Goal: Task Accomplishment & Management: Complete application form

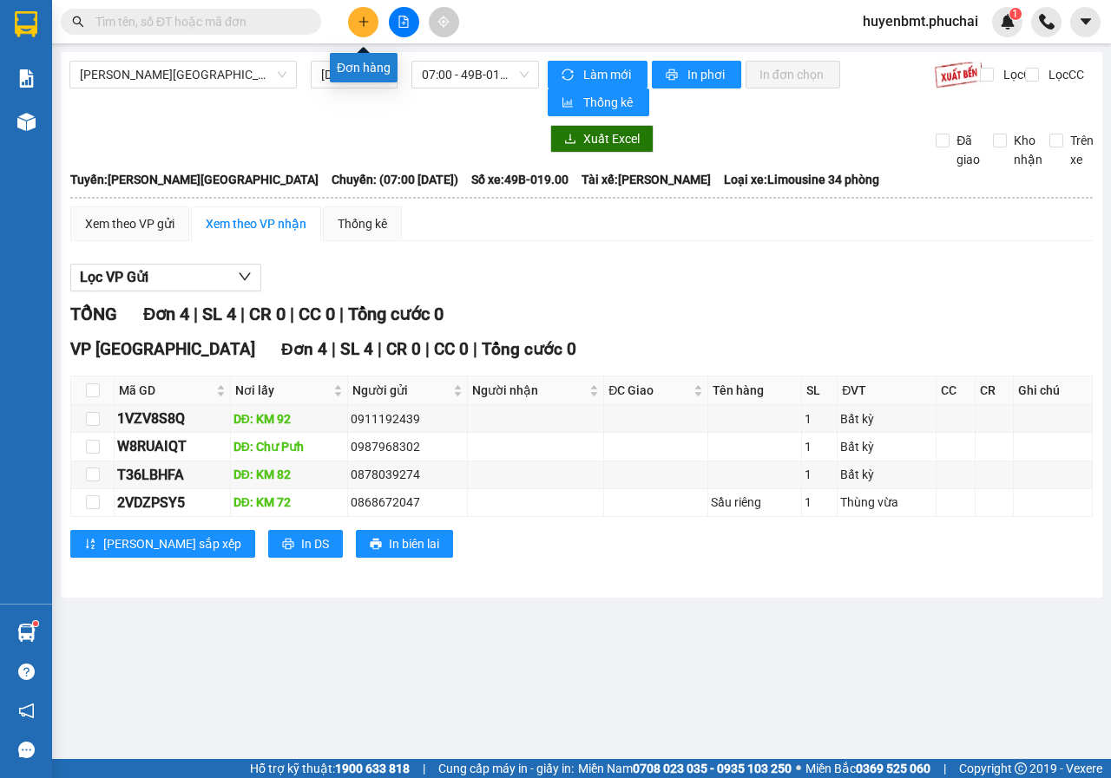
click at [365, 16] on icon "plus" at bounding box center [363, 22] width 12 height 12
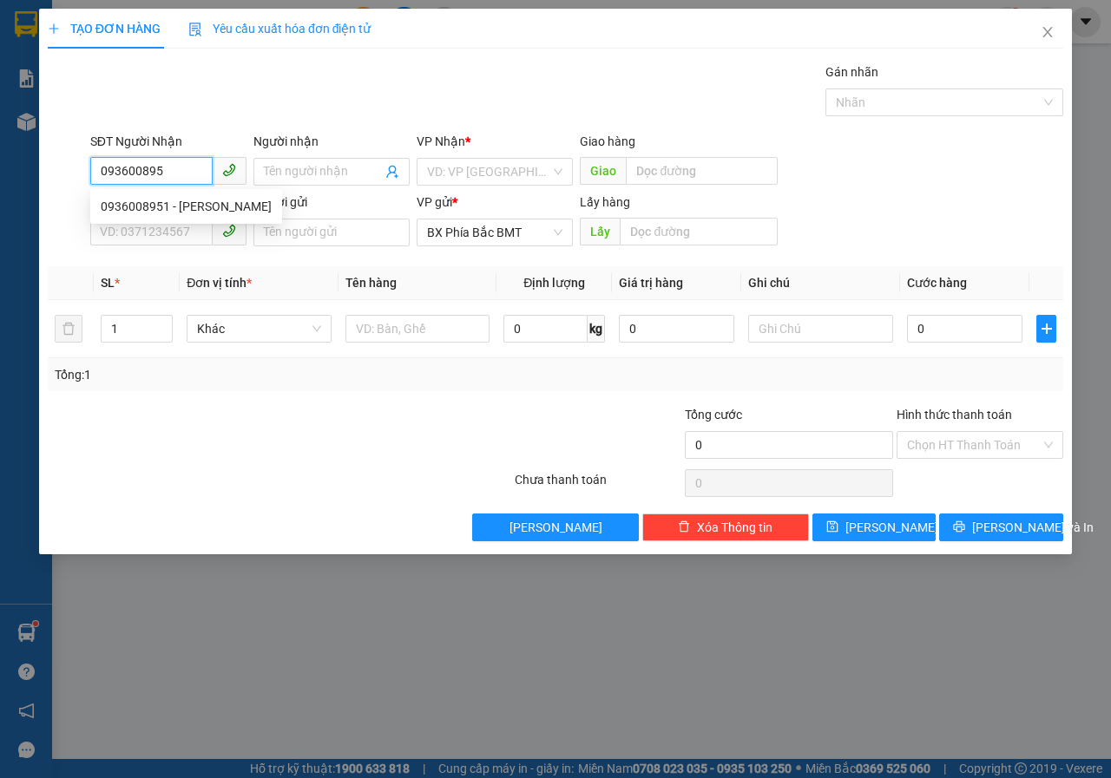
type input "0936008951"
click at [166, 196] on div "0936008951 - [PERSON_NAME]" at bounding box center [186, 207] width 192 height 28
type input "[PERSON_NAME]"
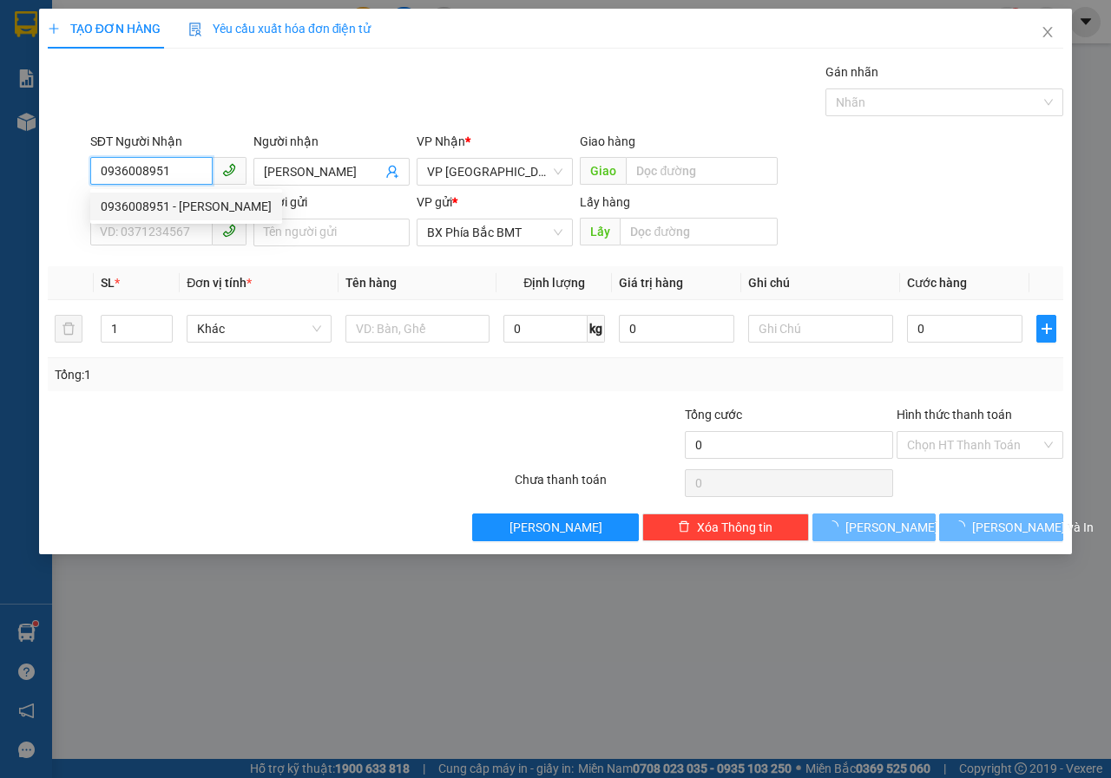
type input "40.000"
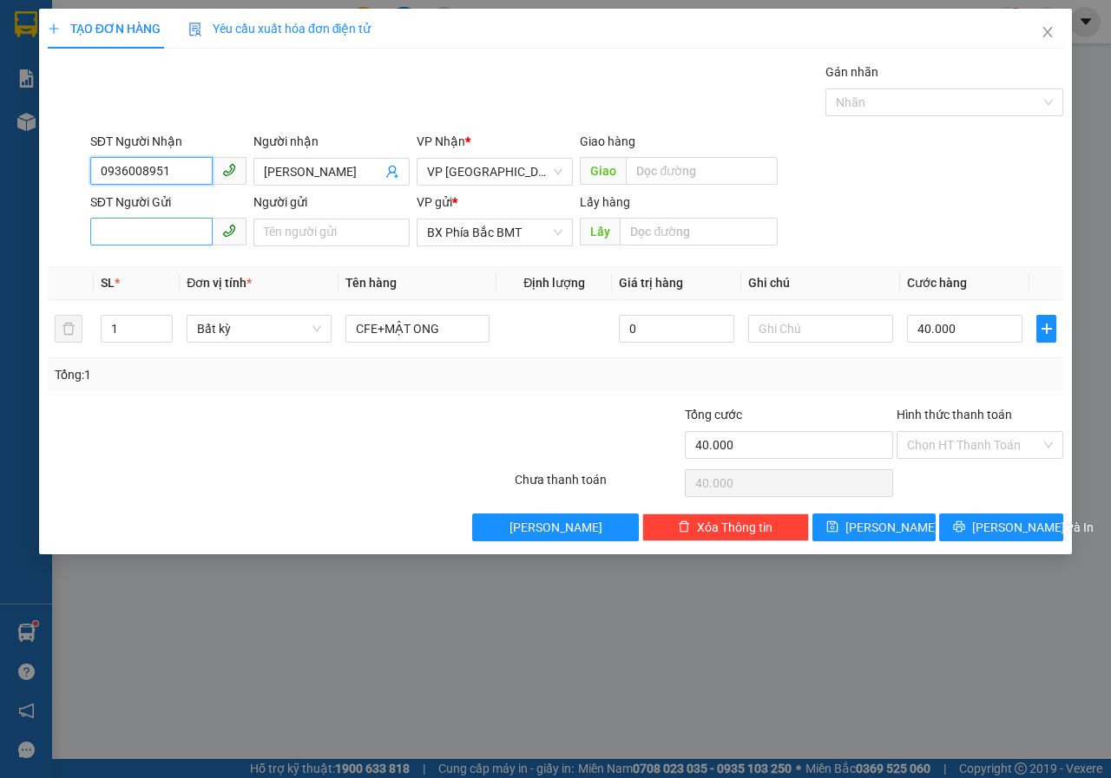
type input "0936008951"
click at [136, 231] on input "SĐT Người Gửi" at bounding box center [151, 232] width 122 height 28
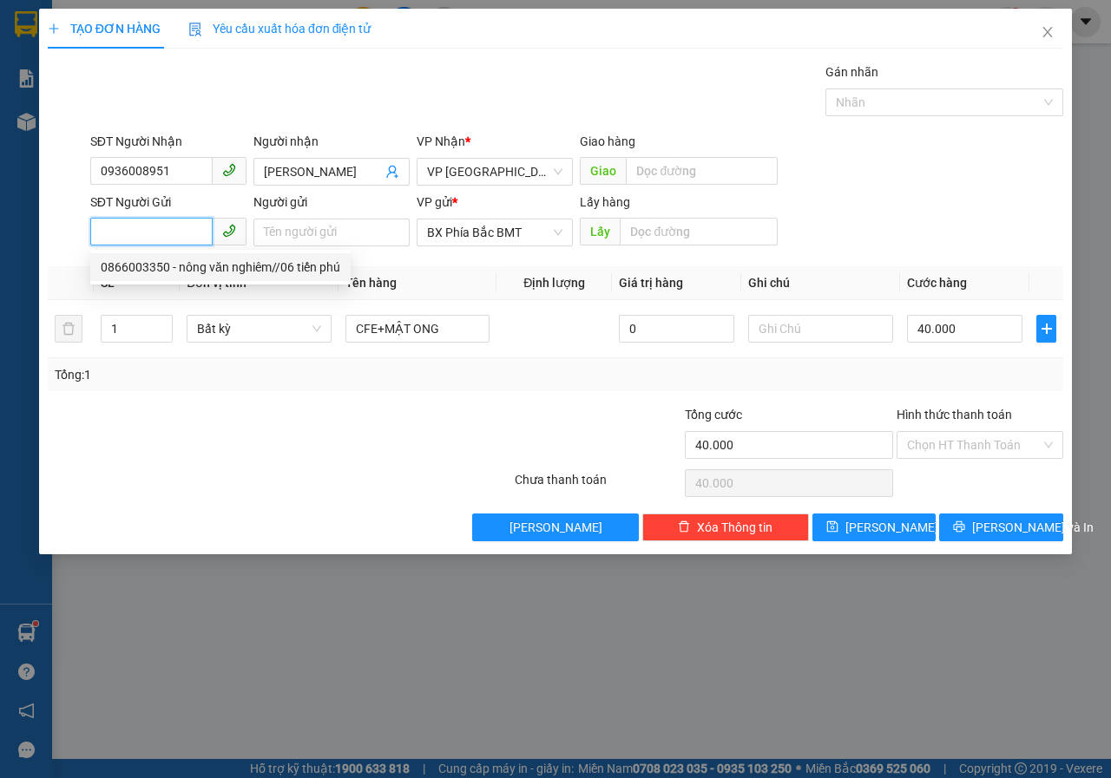
click at [216, 269] on div "0866003350 - nông văn nghiêm//06 tiến phú" at bounding box center [220, 267] width 239 height 19
type input "0866003350"
type input "[PERSON_NAME]//06 tiến phú"
type input "BMT"
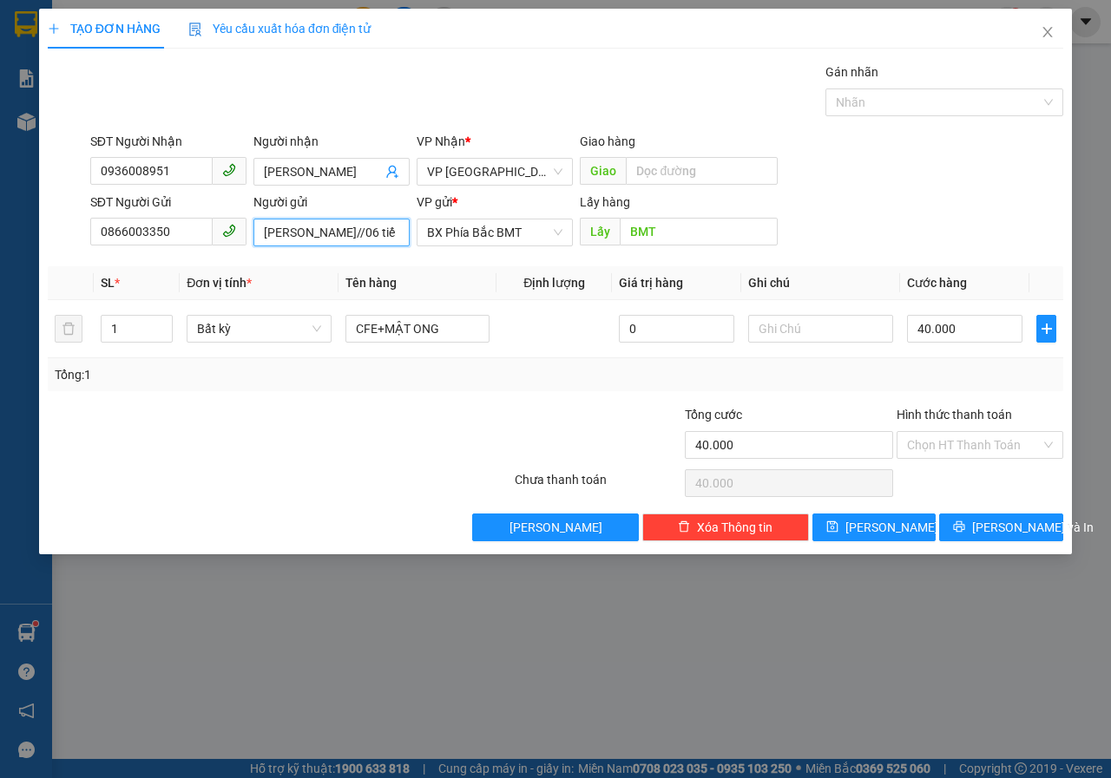
click at [405, 232] on input "[PERSON_NAME]//06 tiến phú" at bounding box center [331, 233] width 156 height 28
type input "[PERSON_NAME]//06 tiến phú-[GEOGRAPHIC_DATA]"
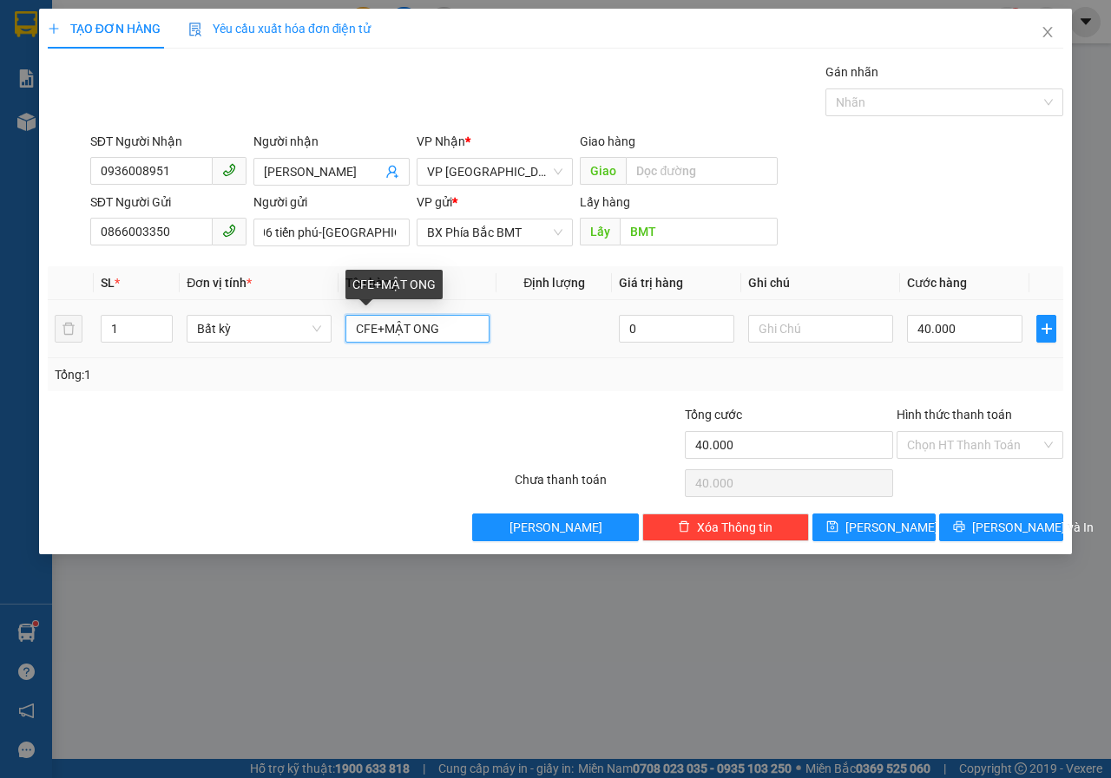
click at [463, 331] on input "CFE+MẬT ONG" at bounding box center [417, 329] width 145 height 28
type input "C"
type input "CÀ FE"
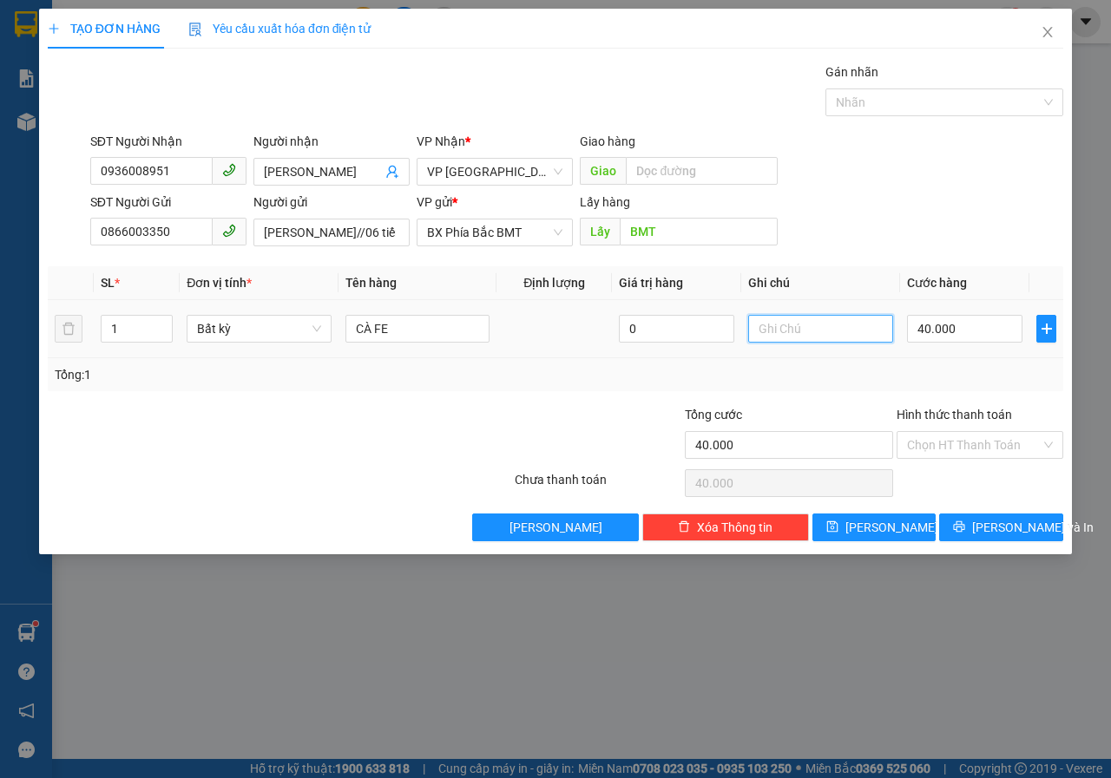
click at [833, 336] on input "text" at bounding box center [820, 329] width 145 height 28
type input "THÙNG"
click at [988, 337] on input "40.000" at bounding box center [964, 329] width 115 height 28
type input "5"
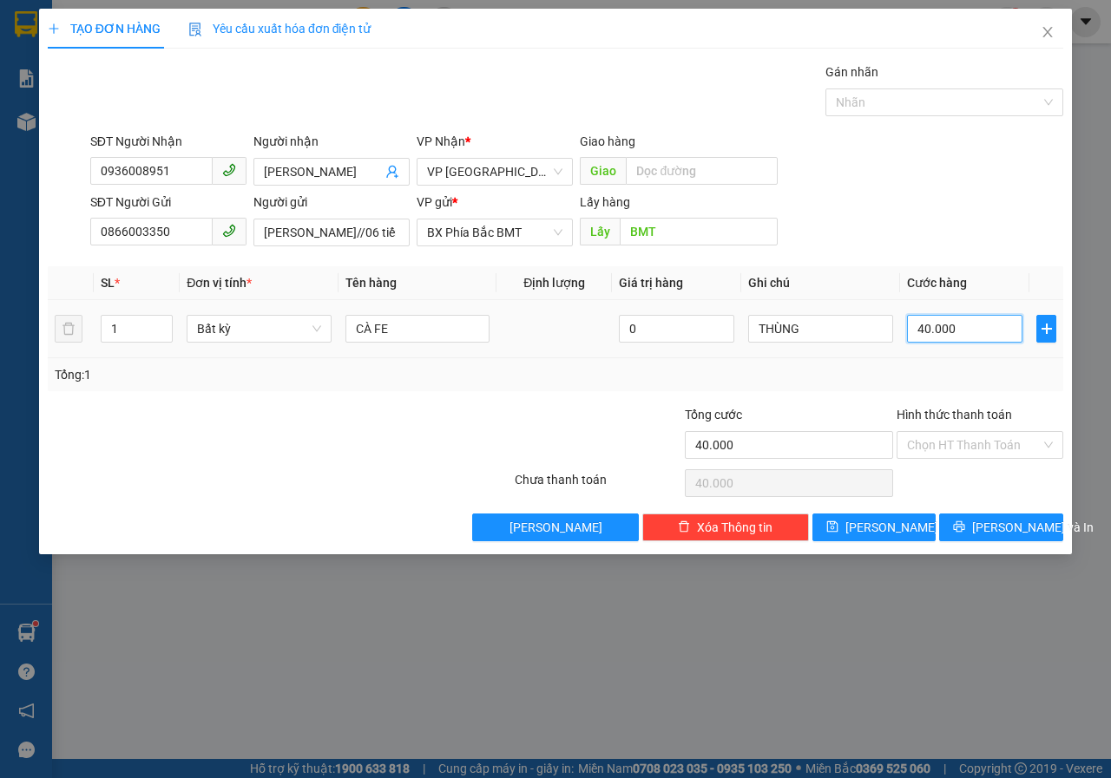
type input "5"
type input "50"
type input "500"
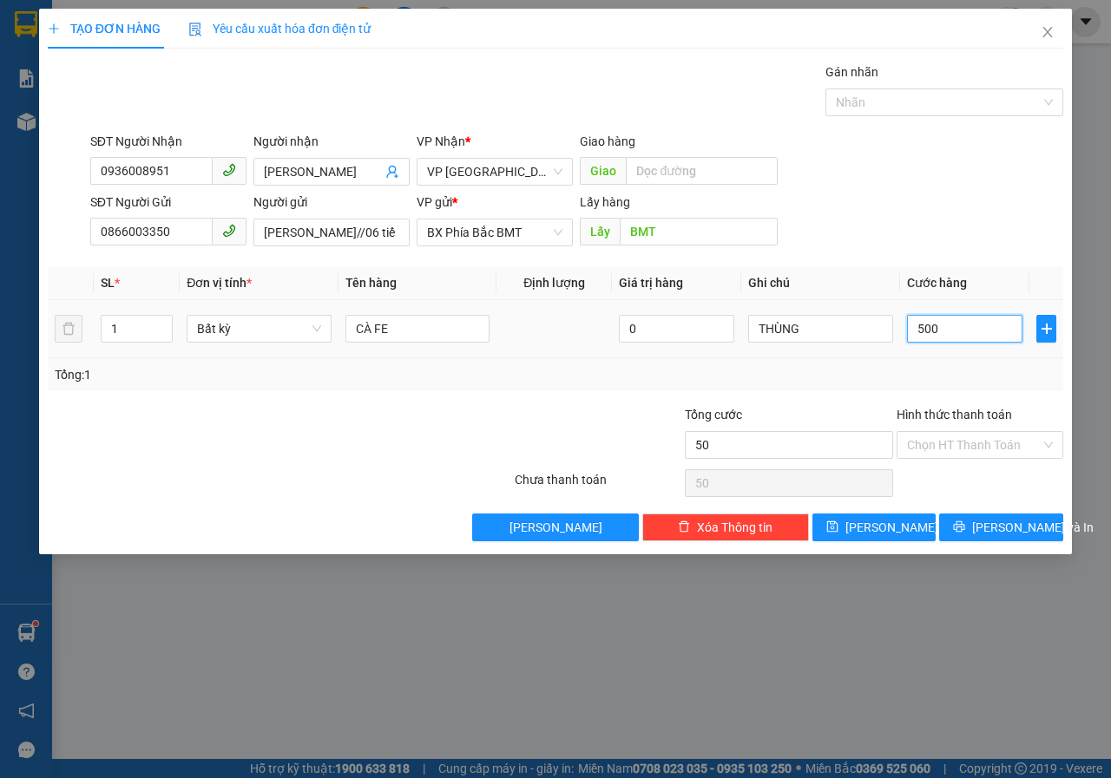
type input "500"
type input "5.000"
type input "50.000"
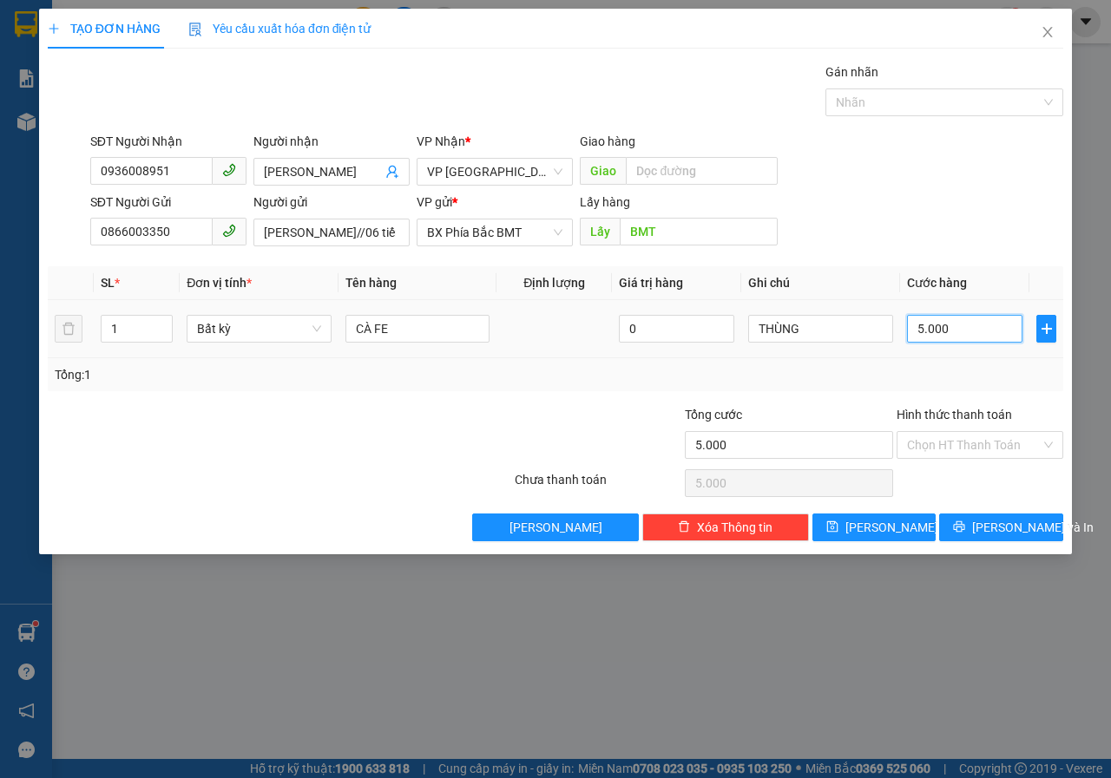
type input "50.000"
click at [404, 234] on input "[PERSON_NAME]//06 tiến phú-[GEOGRAPHIC_DATA]" at bounding box center [331, 233] width 156 height 28
click at [392, 233] on input "[PERSON_NAME]//06 tiến phú-[GEOGRAPHIC_DATA]" at bounding box center [331, 233] width 156 height 28
click at [403, 238] on input "[PERSON_NAME]//06 tiến phú-[GEOGRAPHIC_DATA]" at bounding box center [331, 233] width 156 height 28
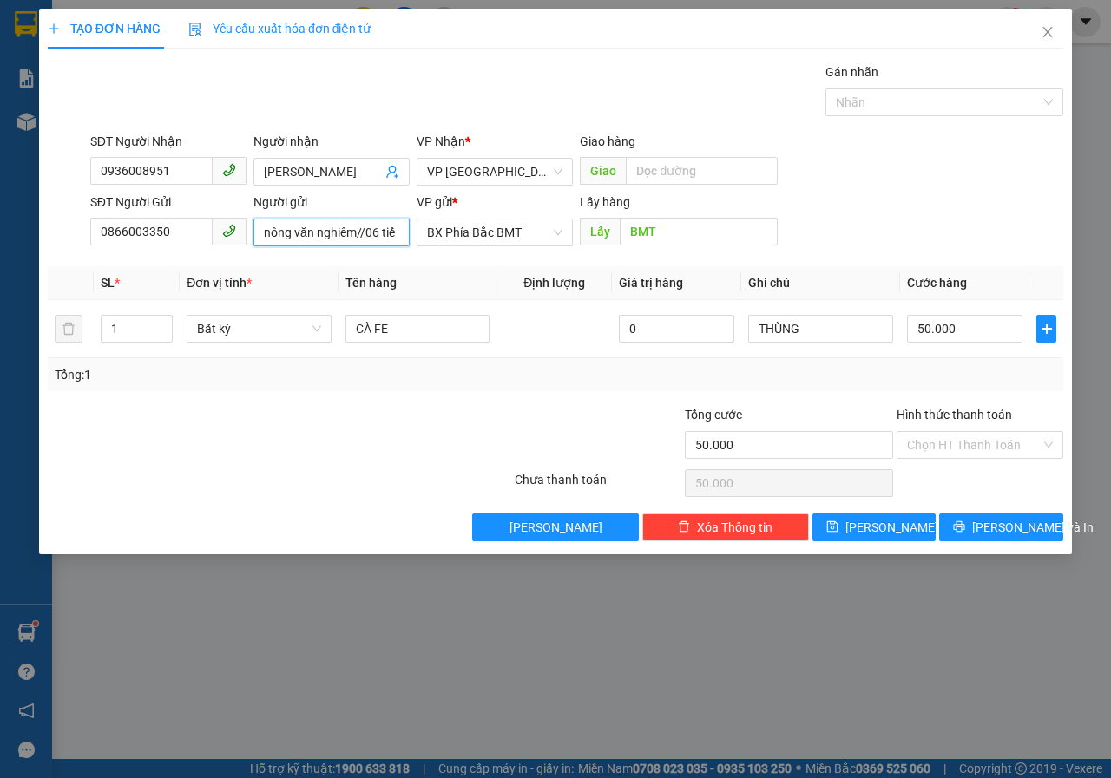
click at [400, 226] on input "nông văn nghiêm//06 tiến phú-[GEOGRAPHIC_DATA](CCCD:" at bounding box center [331, 233] width 156 height 28
type input "nông văn nghiêm//06 tiến phú-[GEOGRAPHIC_DATA](CCCD:066094004277)"
click at [1005, 530] on span "[PERSON_NAME] và In" at bounding box center [1032, 527] width 121 height 19
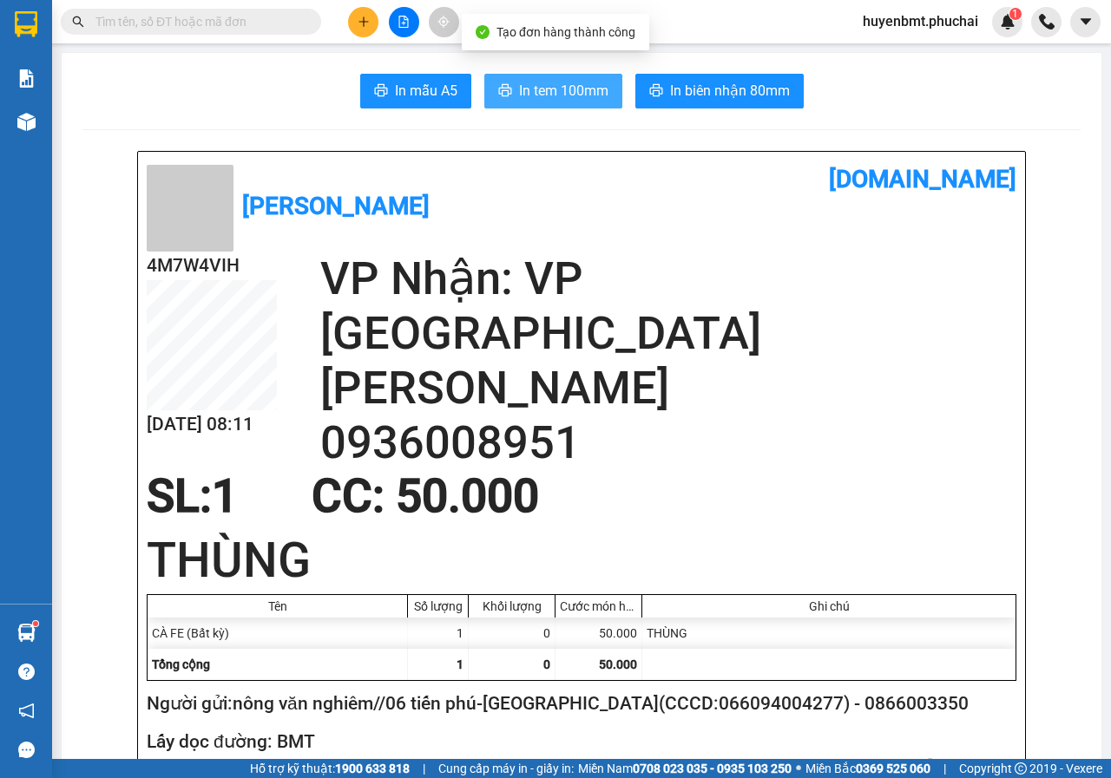
drag, startPoint x: 562, startPoint y: 79, endPoint x: 619, endPoint y: 165, distance: 102.8
click at [561, 82] on button "In tem 100mm" at bounding box center [553, 91] width 138 height 35
click at [765, 527] on h1 "THÙNG" at bounding box center [581, 561] width 869 height 68
click at [779, 527] on h1 "THÙNG" at bounding box center [581, 561] width 869 height 68
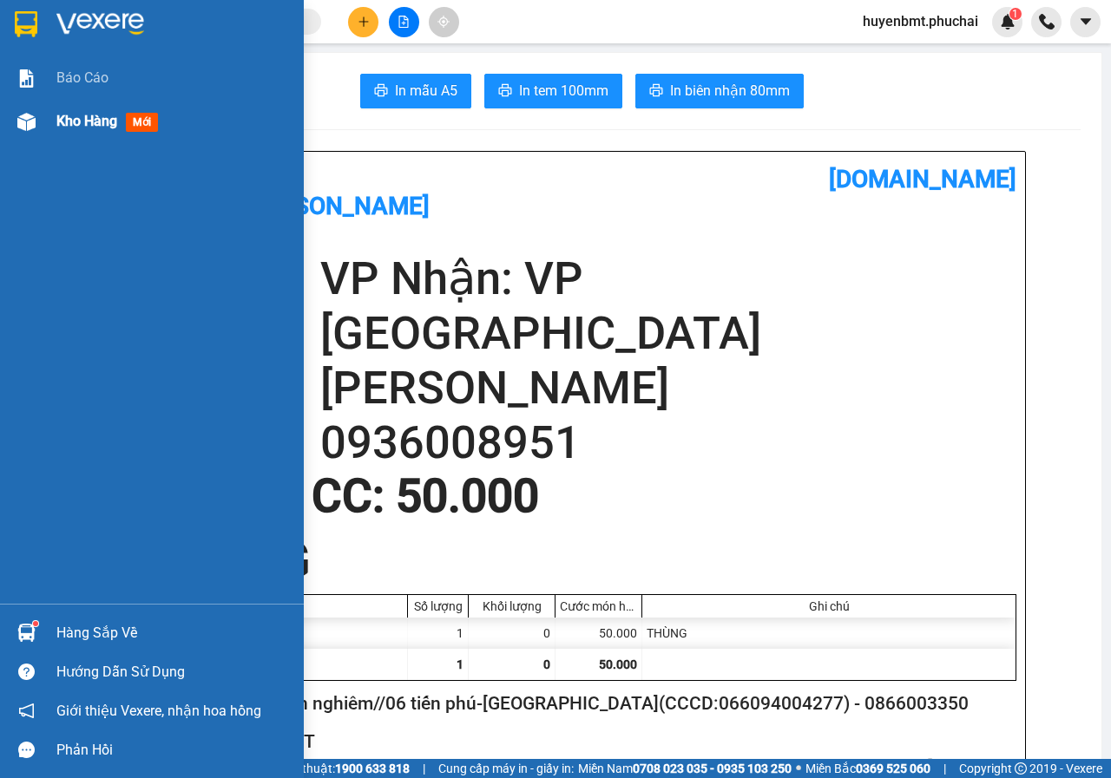
click at [36, 136] on div at bounding box center [26, 122] width 30 height 30
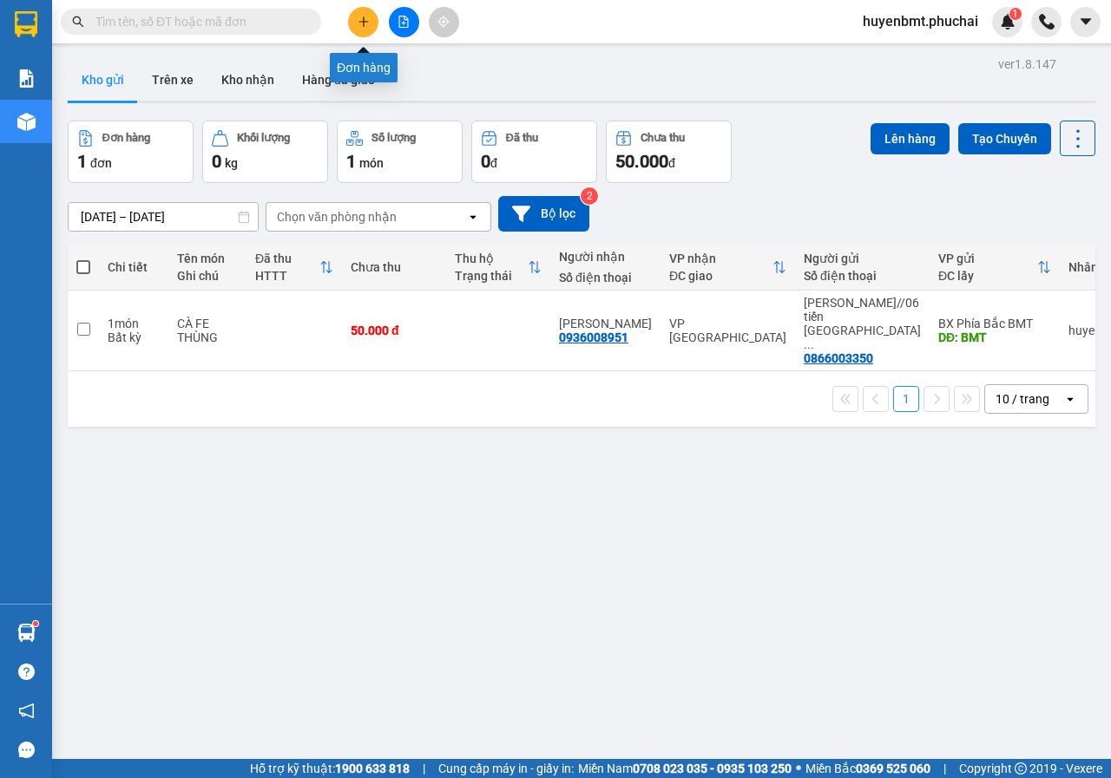
click at [360, 27] on icon "plus" at bounding box center [363, 22] width 12 height 12
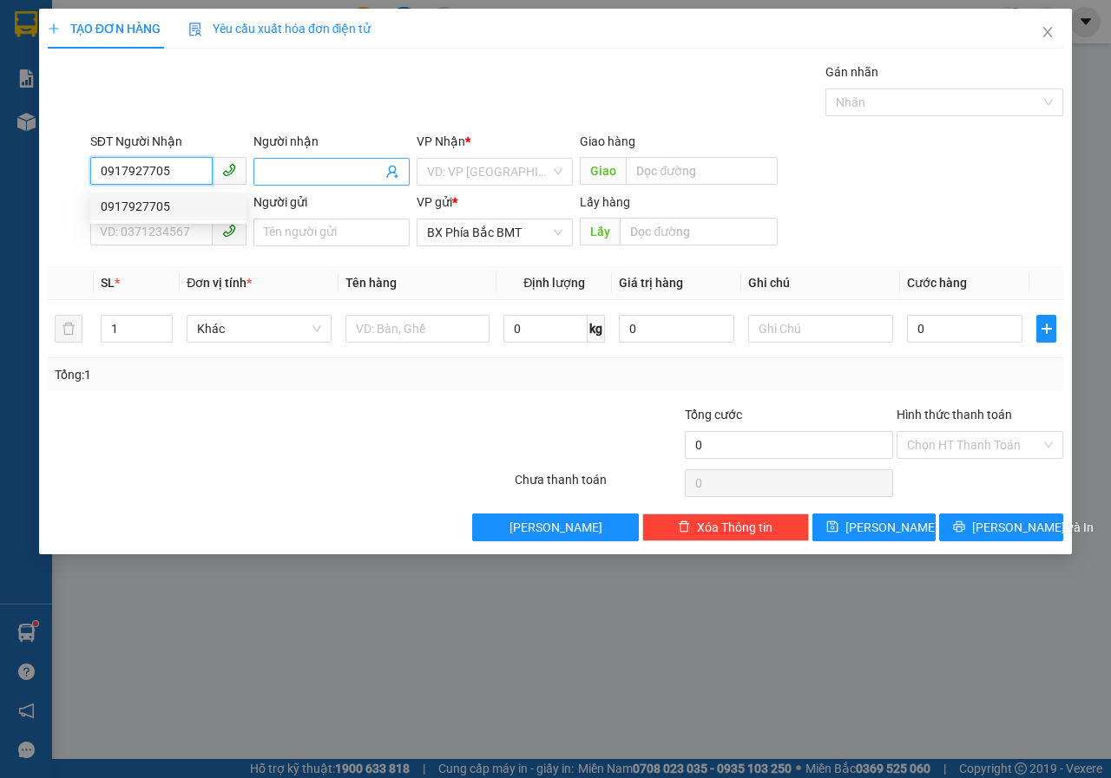
type input "0917927705"
click at [275, 161] on span at bounding box center [331, 172] width 156 height 28
click at [294, 166] on input "TH" at bounding box center [323, 171] width 118 height 19
type input "THỊNH ĐỨC"
click at [456, 167] on input "search" at bounding box center [488, 172] width 123 height 26
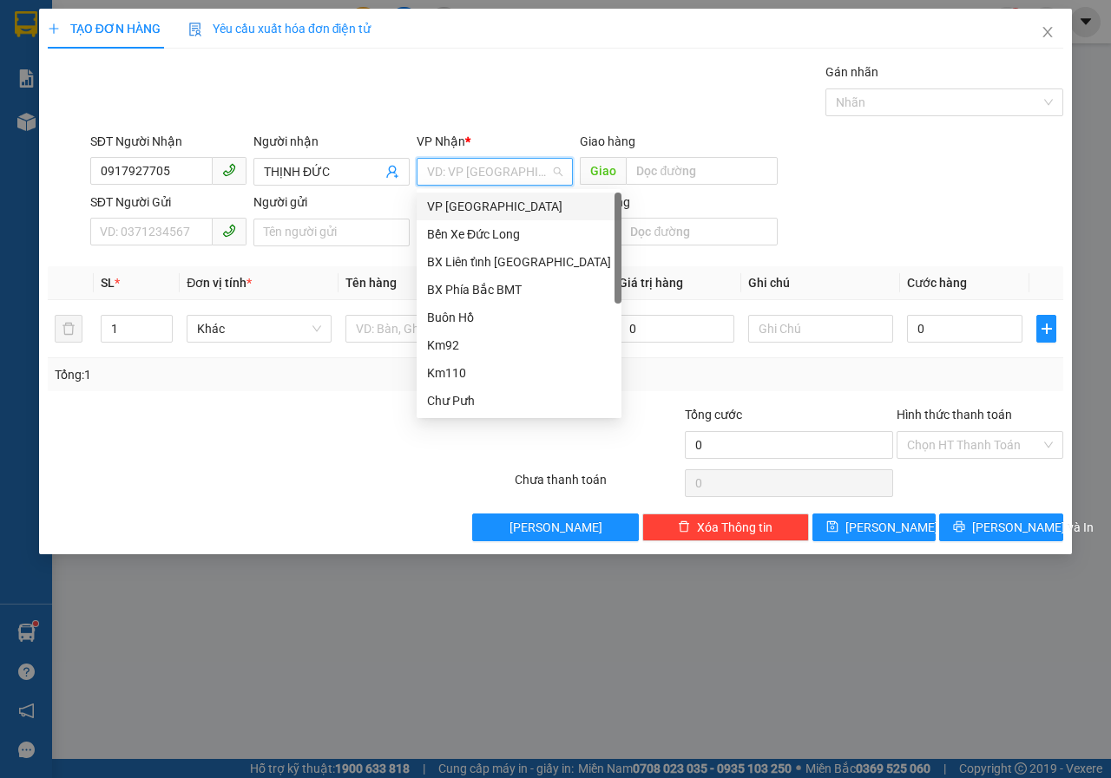
click at [474, 200] on div "VP [GEOGRAPHIC_DATA]" at bounding box center [519, 206] width 184 height 19
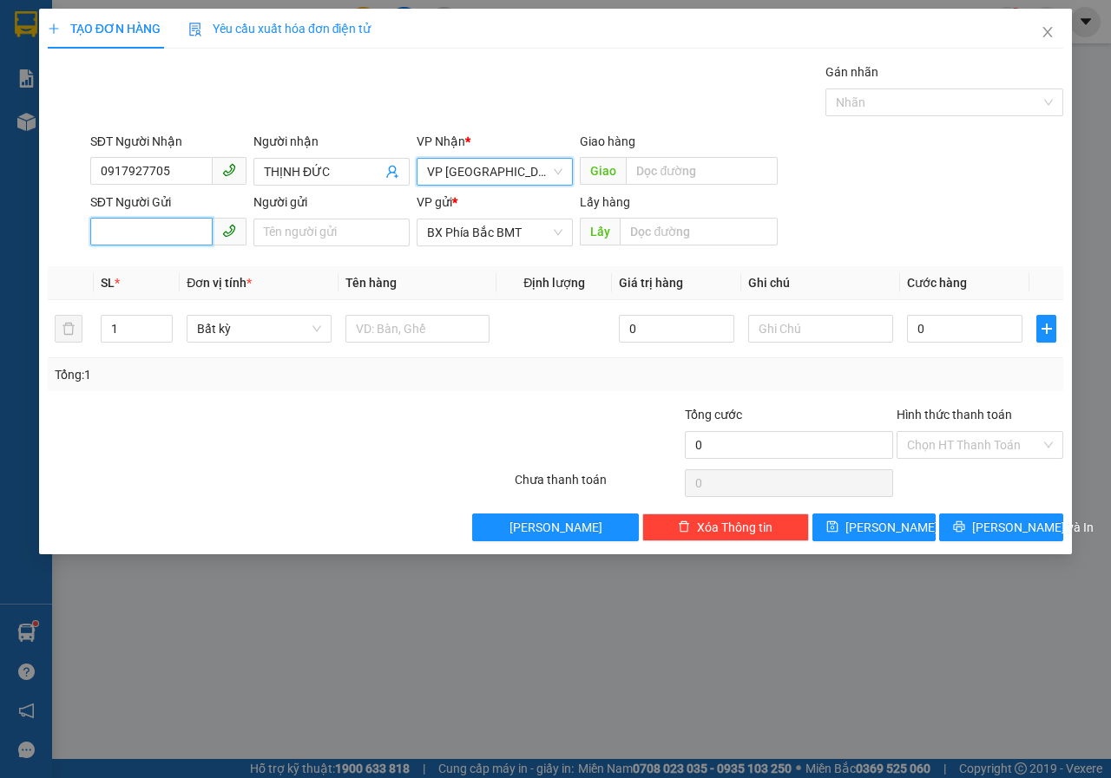
click at [147, 240] on input "SĐT Người Gửi" at bounding box center [151, 232] width 122 height 28
type input "0394982497"
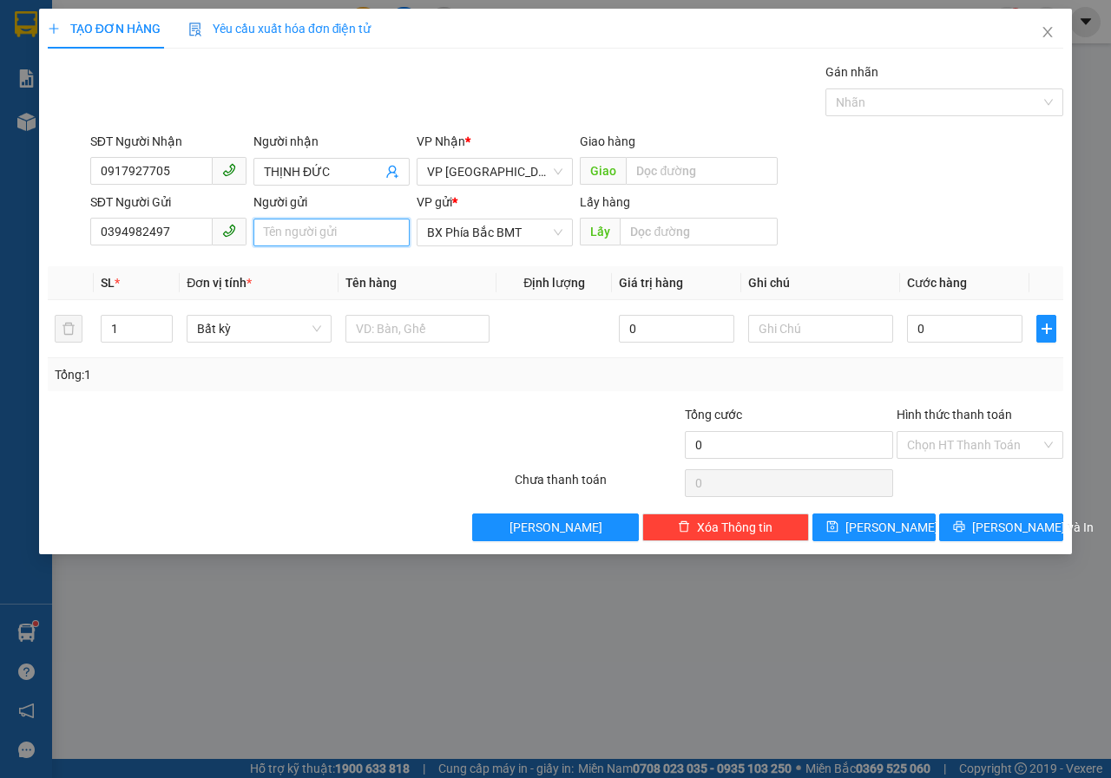
click at [320, 237] on input "Người gửi" at bounding box center [331, 233] width 156 height 28
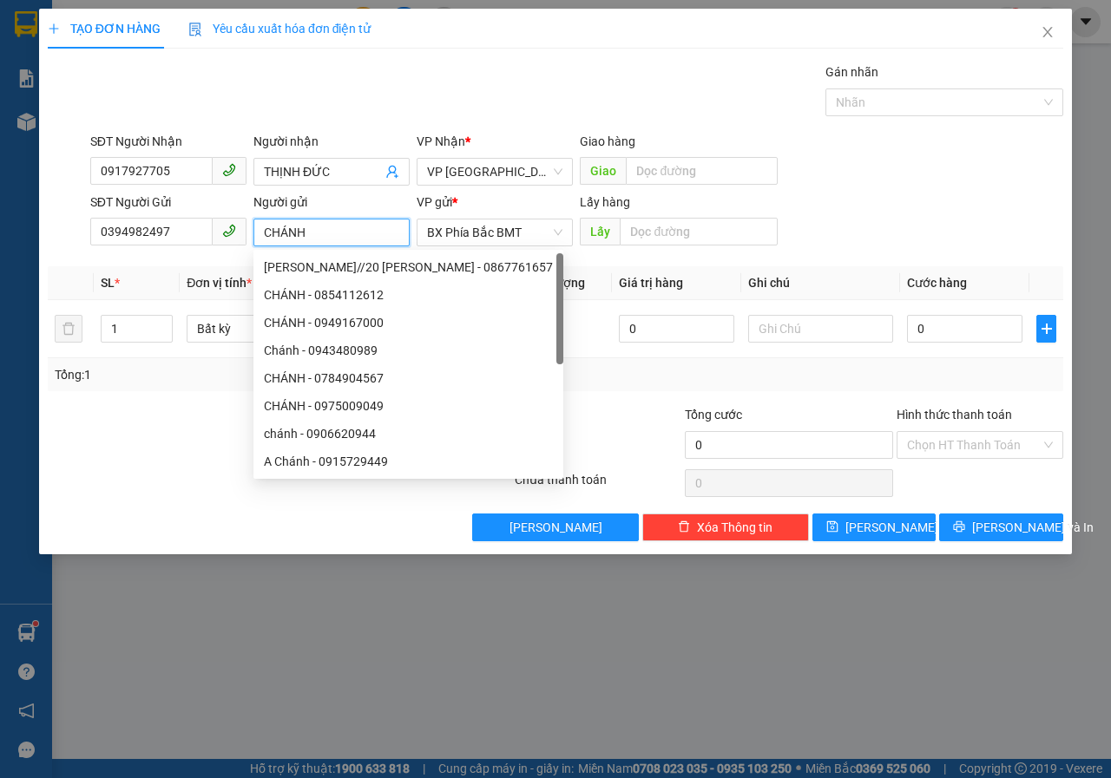
type input "CHÁNH"
click at [676, 215] on div "Lấy hàng" at bounding box center [678, 206] width 197 height 26
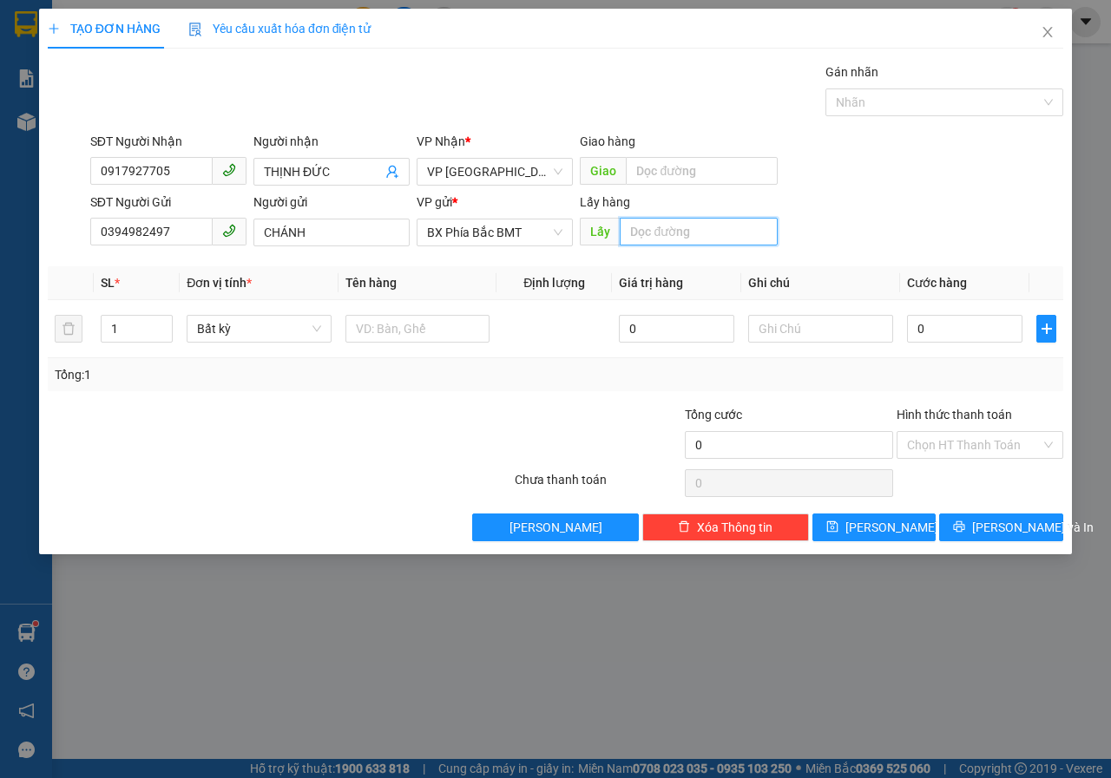
click at [669, 238] on input "text" at bounding box center [697, 232] width 157 height 28
type input "BMT"
click at [457, 320] on input "text" at bounding box center [417, 329] width 145 height 28
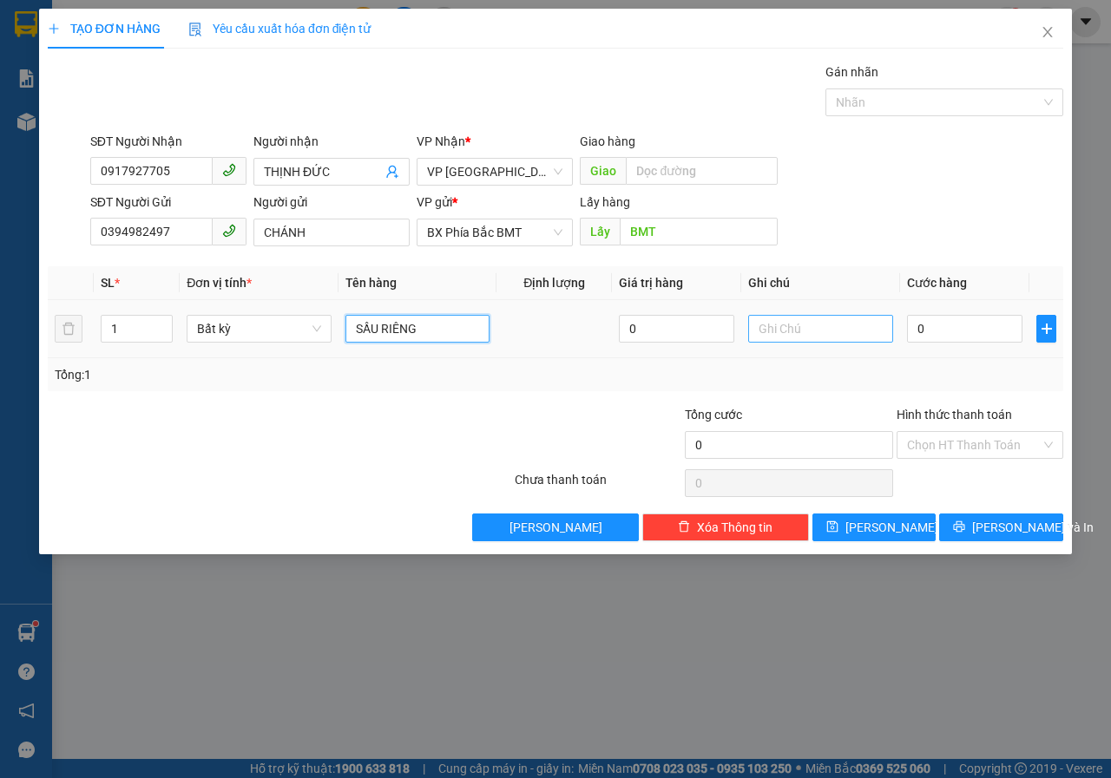
type input "SẦU RIÊNG"
click at [858, 331] on input "text" at bounding box center [820, 329] width 145 height 28
type input "THÙNG 15KG"
click at [986, 337] on input "0" at bounding box center [964, 329] width 115 height 28
type input "5"
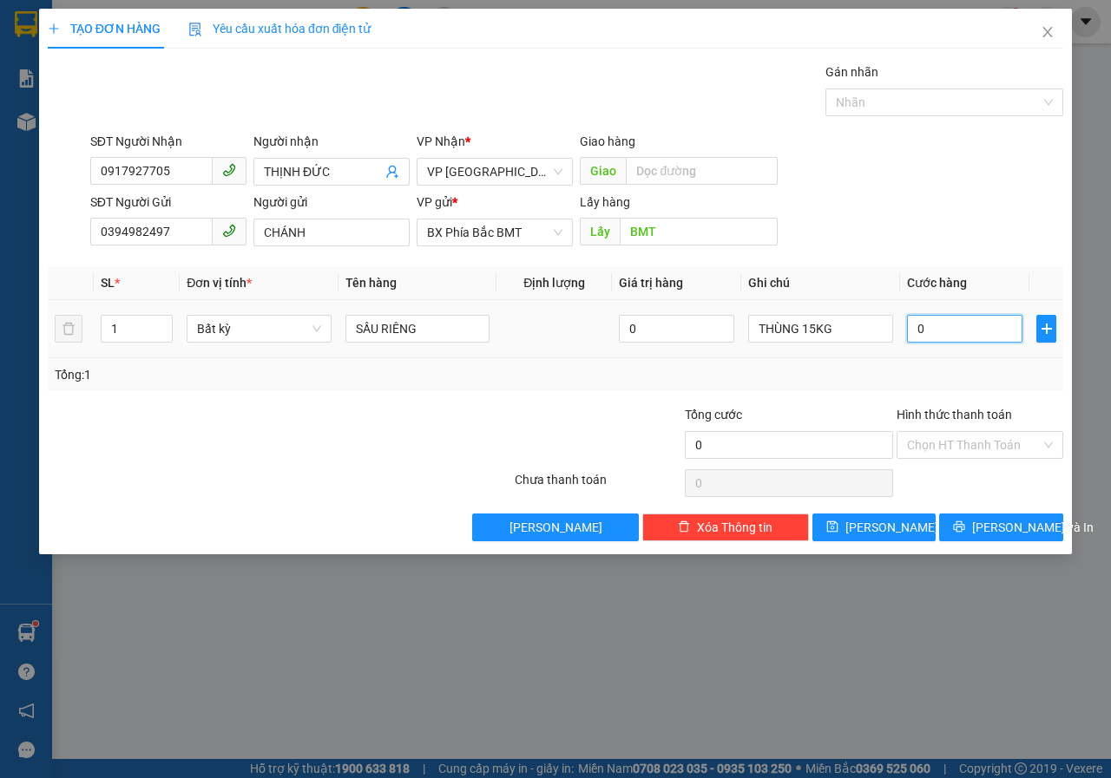
type input "5"
type input "50"
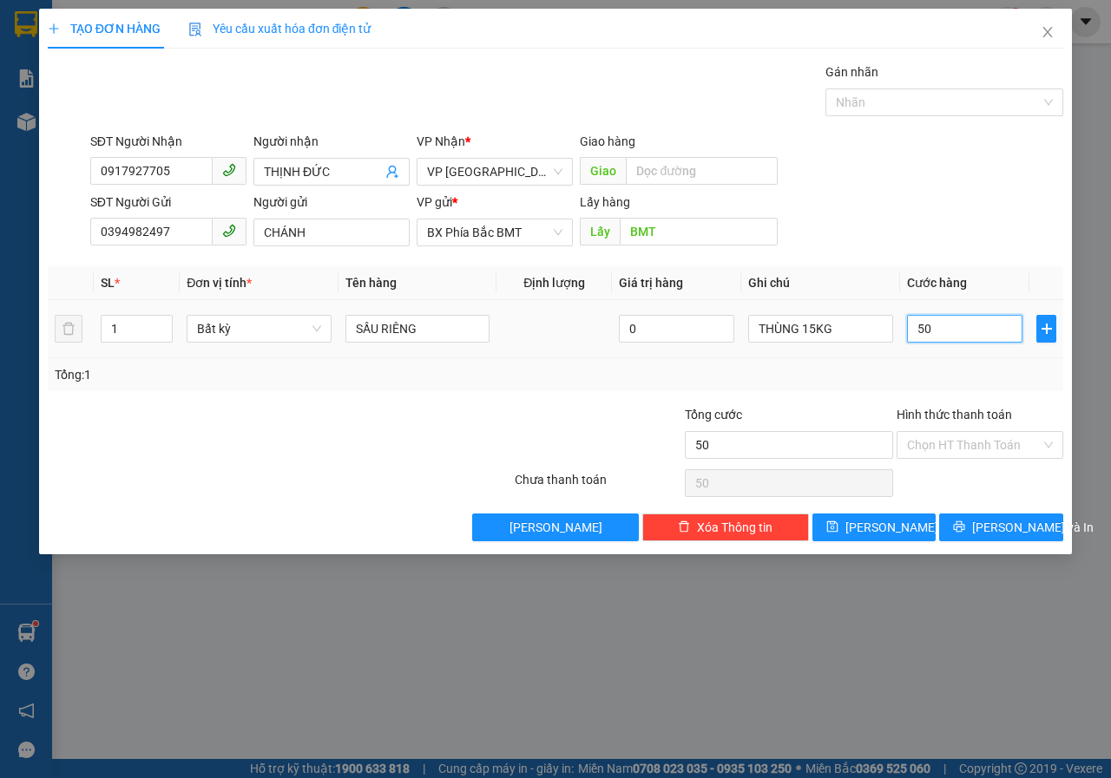
type input "500"
type input "5.000"
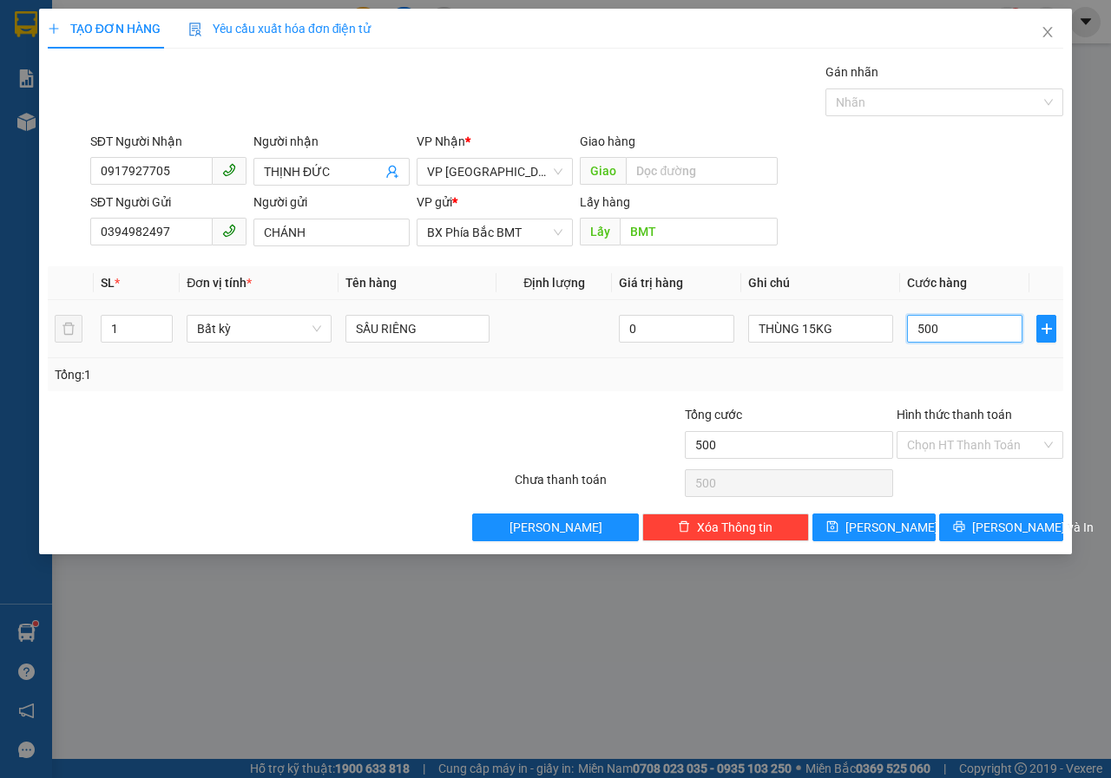
type input "5.000"
type input "50.000"
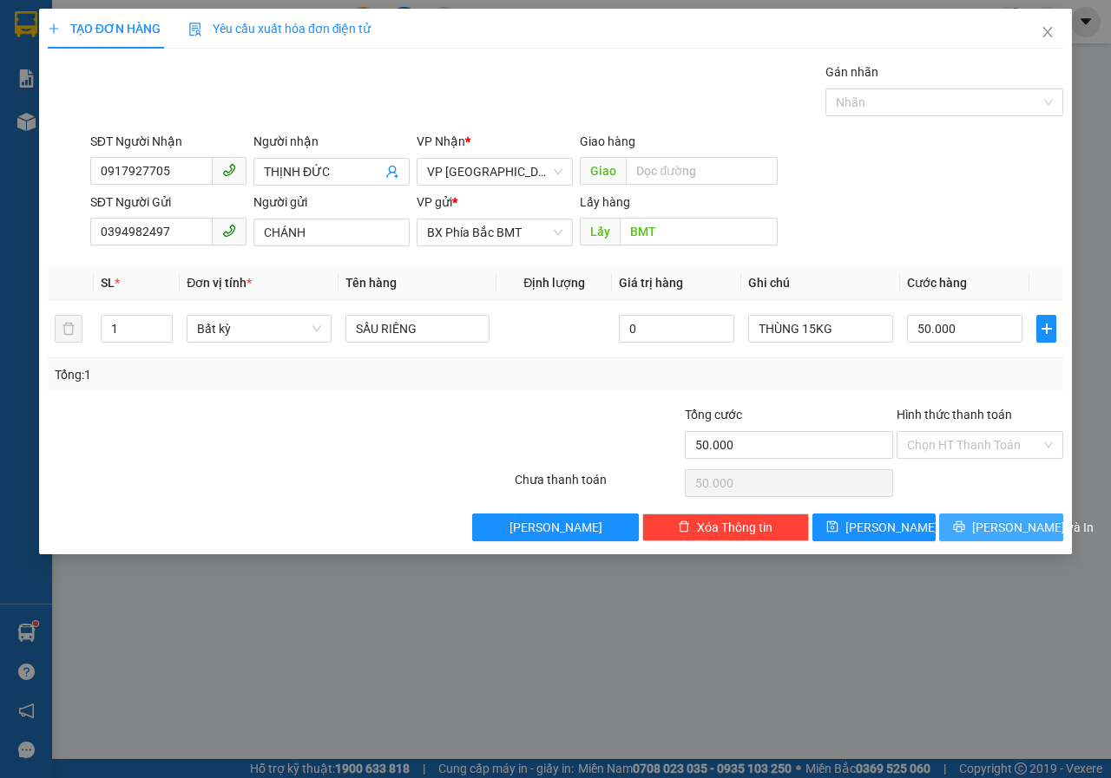
click at [1012, 528] on span "[PERSON_NAME] và In" at bounding box center [1032, 527] width 121 height 19
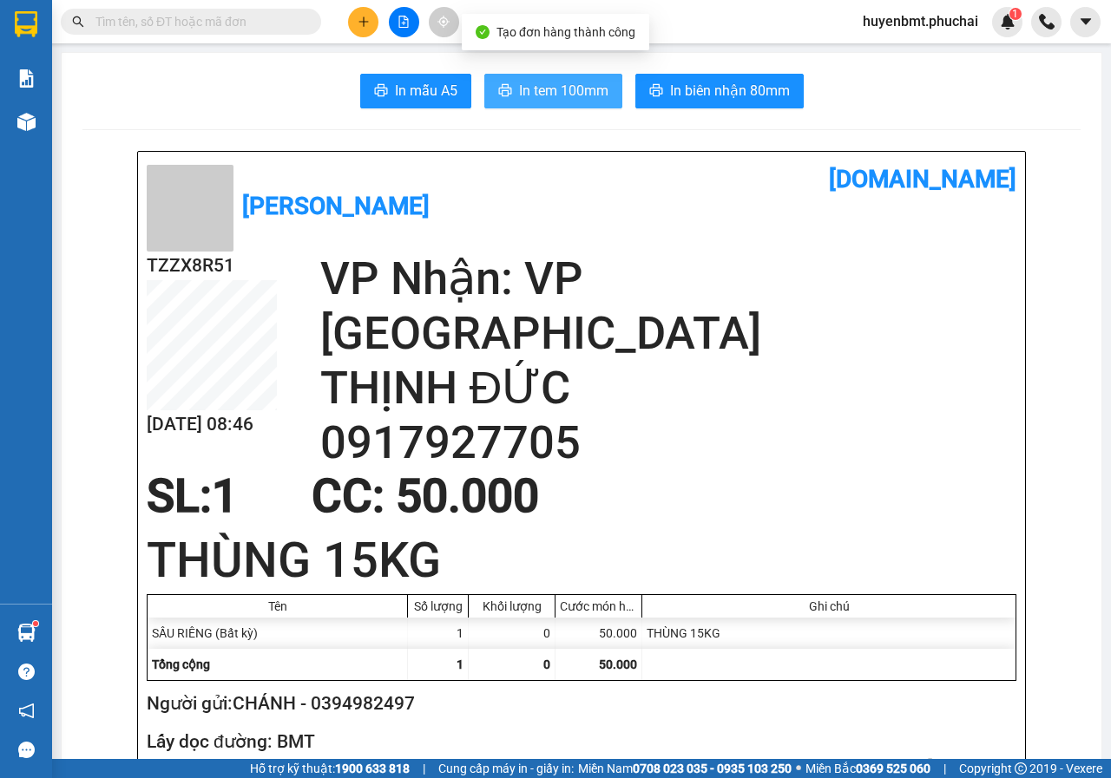
click at [534, 106] on button "In tem 100mm" at bounding box center [553, 91] width 138 height 35
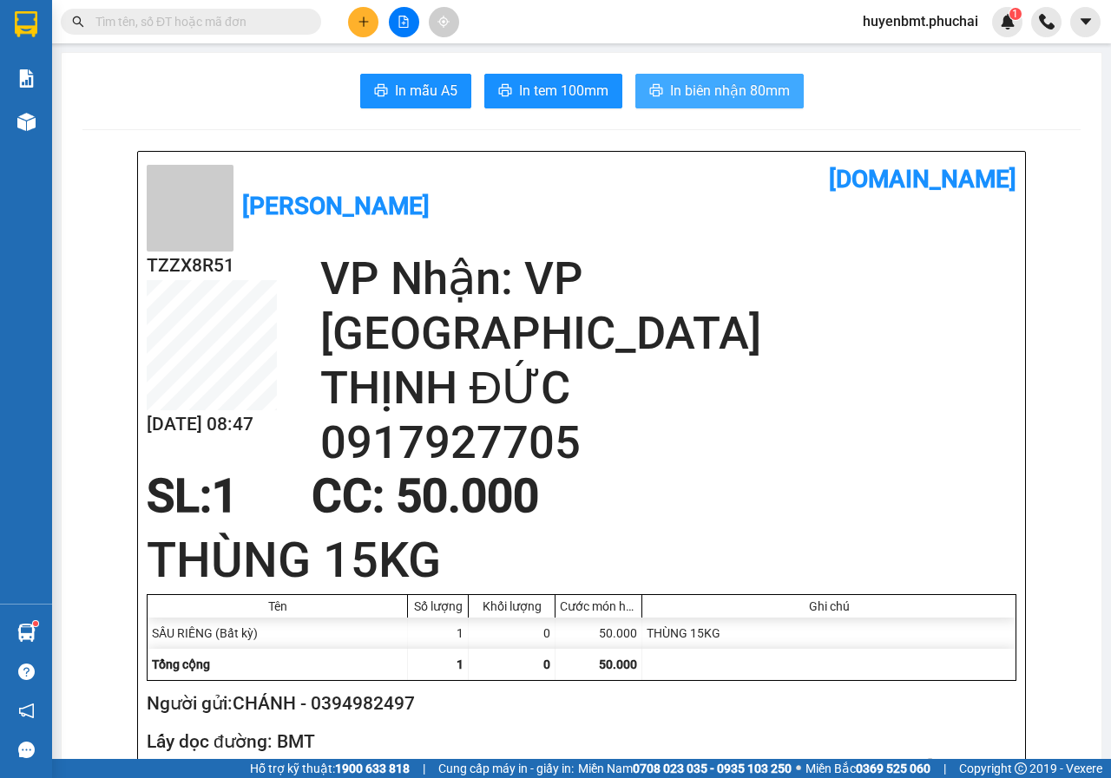
click at [670, 96] on span "In biên nhận 80mm" at bounding box center [730, 91] width 120 height 22
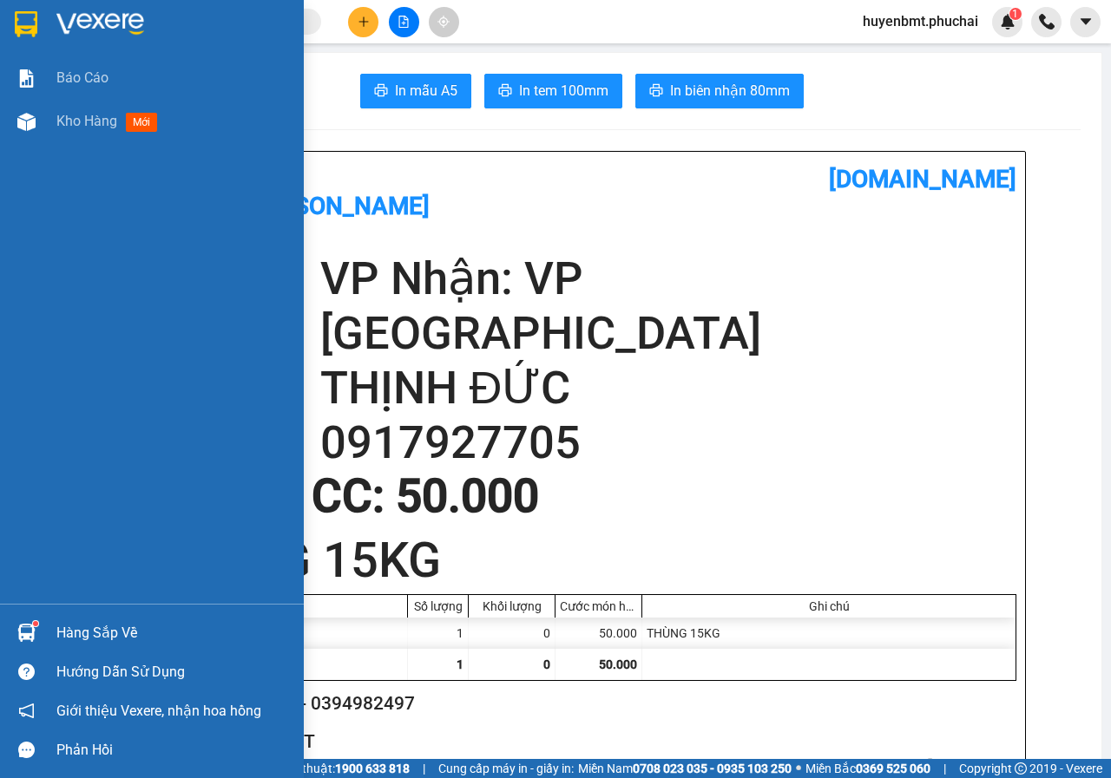
drag, startPoint x: 16, startPoint y: 115, endPoint x: 288, endPoint y: 31, distance: 284.9
click at [14, 115] on div at bounding box center [26, 122] width 30 height 30
